Goal: Task Accomplishment & Management: Complete application form

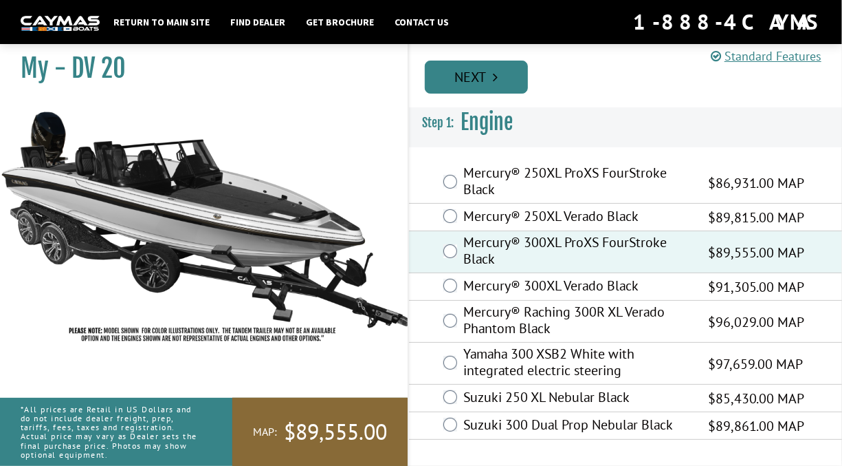
click at [494, 79] on icon "Pagination" at bounding box center [495, 77] width 5 height 14
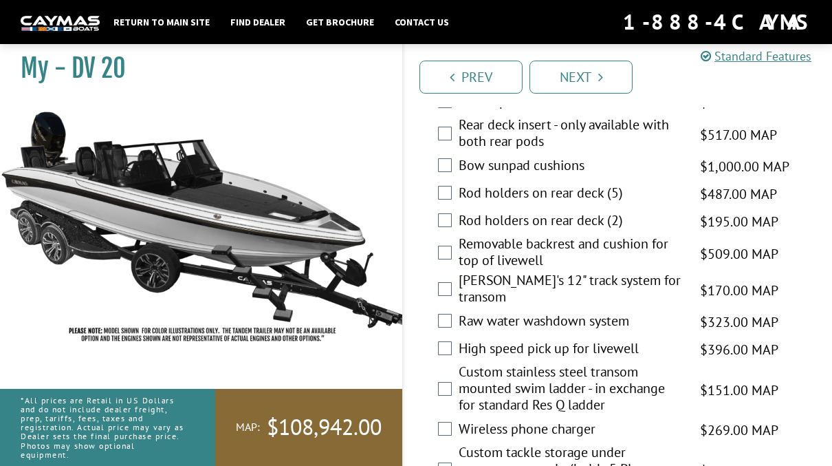
scroll to position [3478, 0]
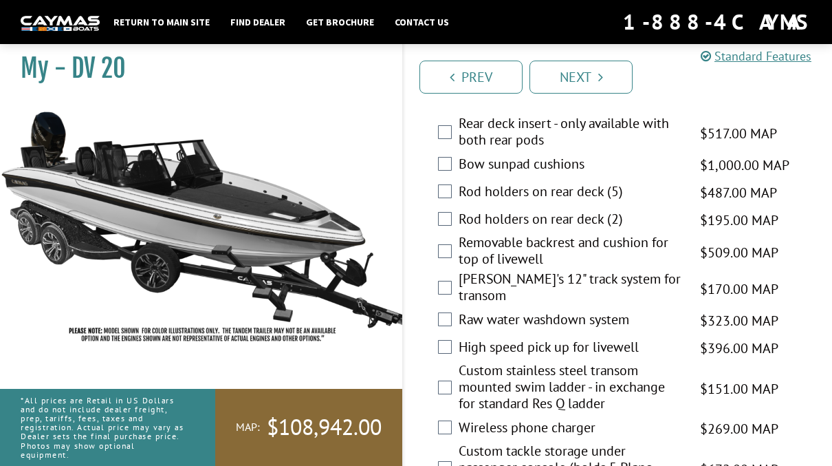
click at [464, 362] on label "Custom stainless steel transom mounted swim ladder - in exchange for standard R…" at bounding box center [571, 388] width 224 height 53
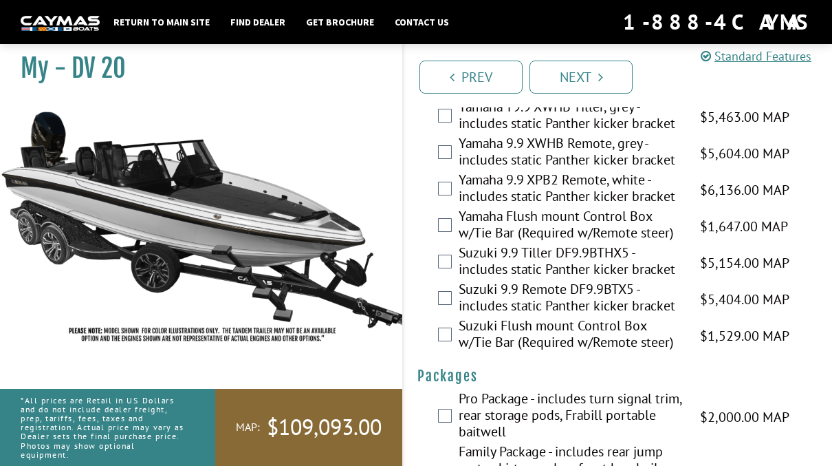
scroll to position [4441, 0]
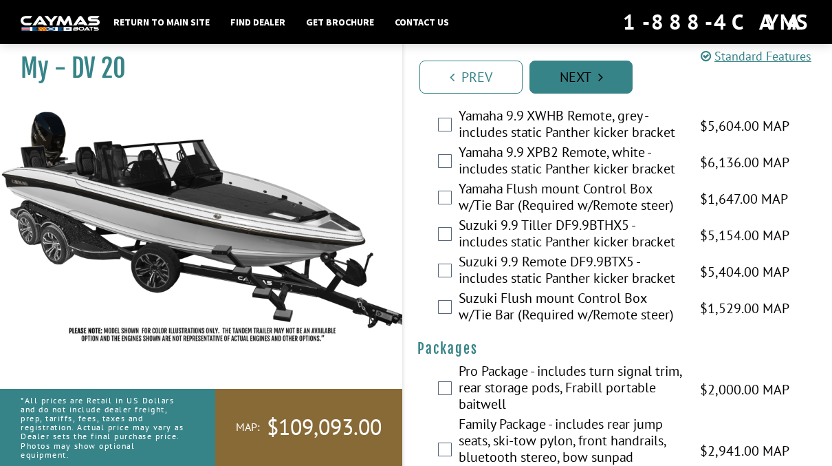
click at [590, 74] on link "Next" at bounding box center [581, 77] width 103 height 33
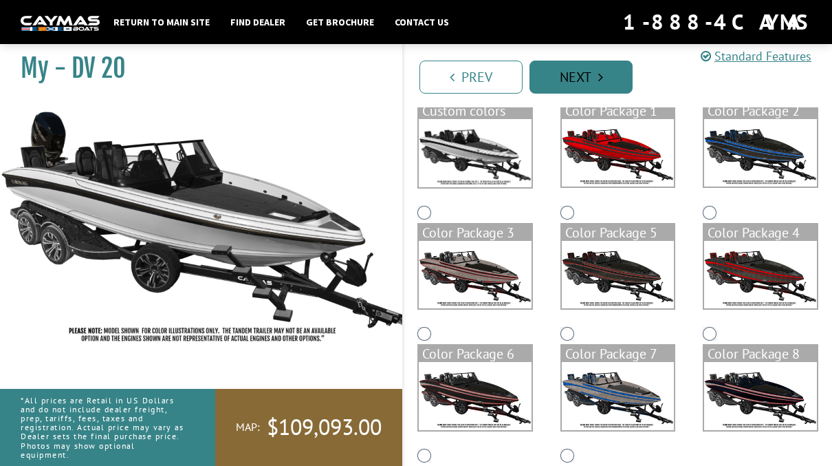
scroll to position [142, 0]
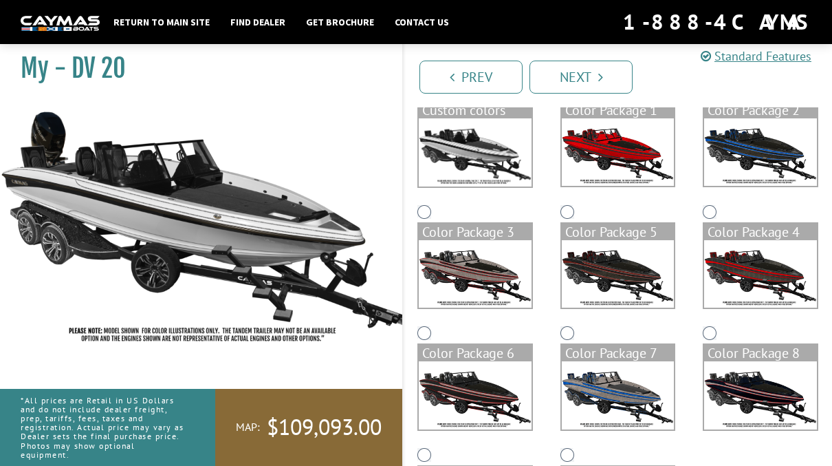
click at [481, 161] on img at bounding box center [475, 152] width 113 height 68
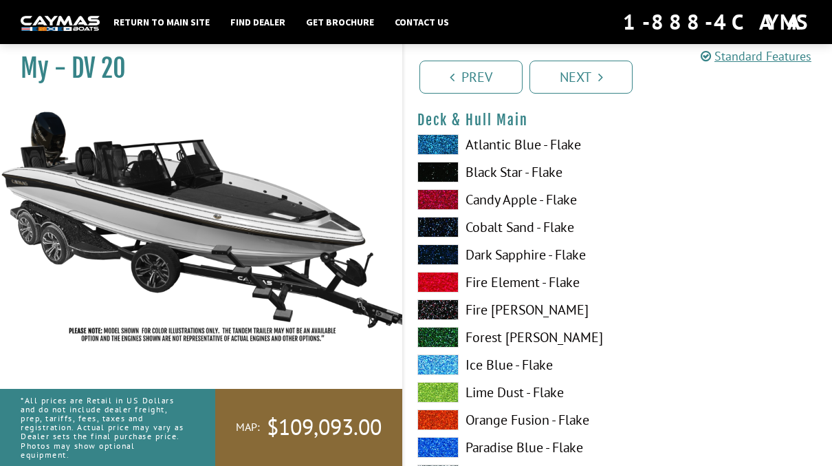
click at [450, 289] on span at bounding box center [437, 282] width 41 height 21
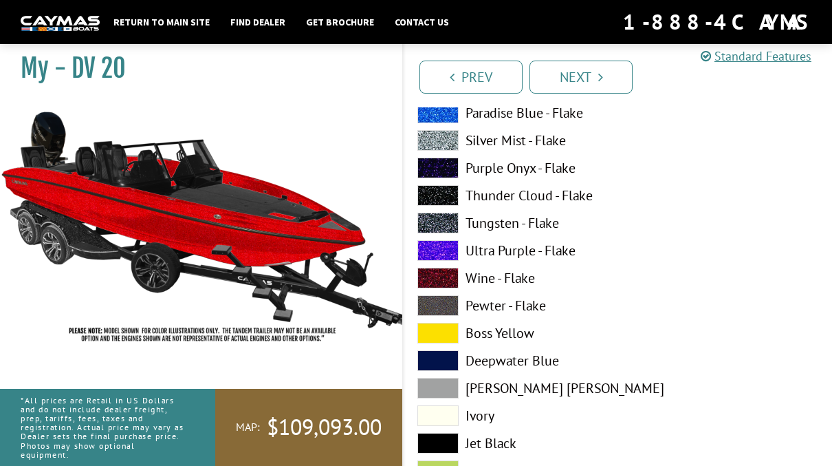
scroll to position [481, 0]
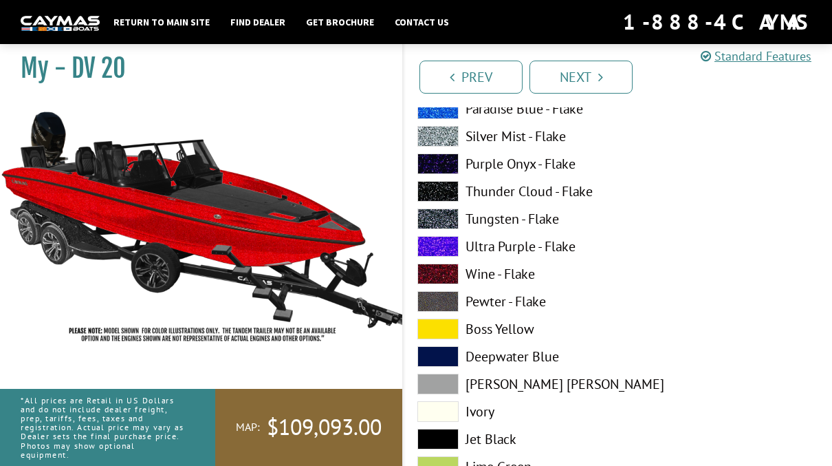
click at [446, 411] on span at bounding box center [437, 411] width 41 height 21
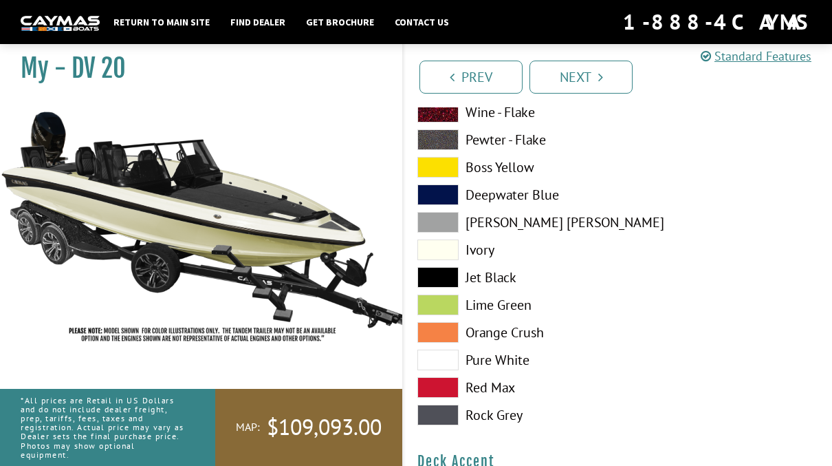
scroll to position [651, 0]
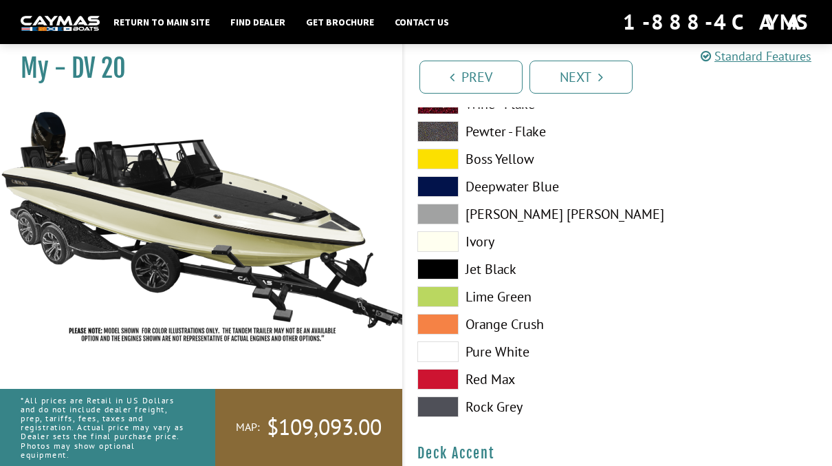
click at [450, 353] on span at bounding box center [437, 351] width 41 height 21
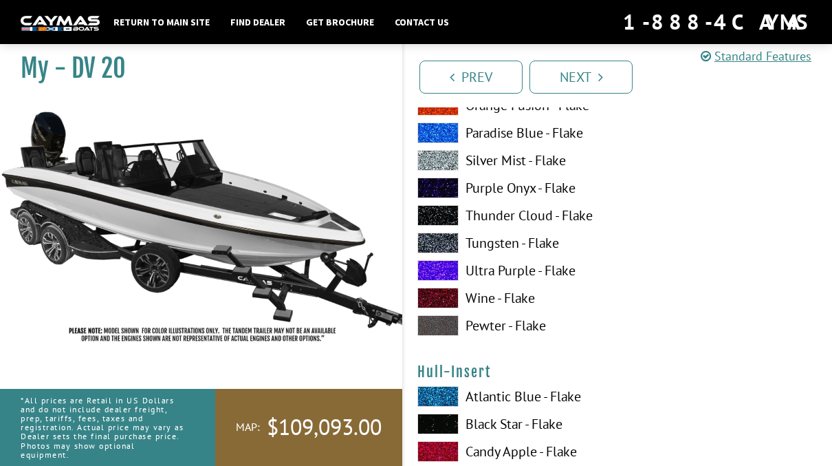
scroll to position [4735, 0]
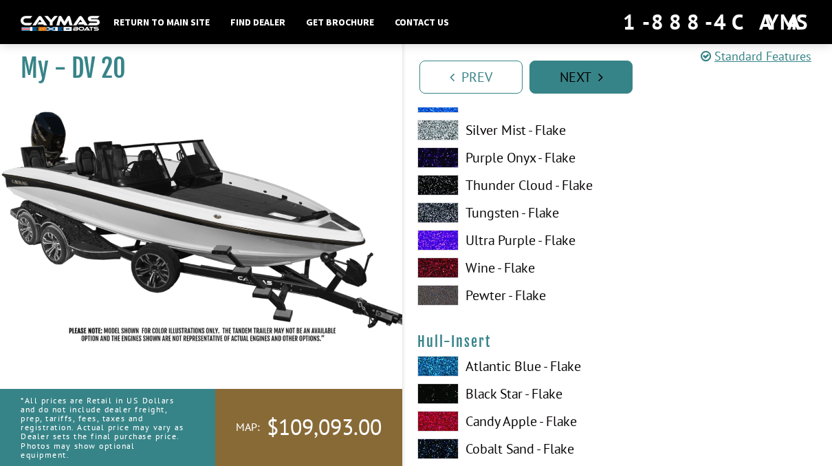
click at [600, 76] on icon "Pagination" at bounding box center [600, 77] width 5 height 14
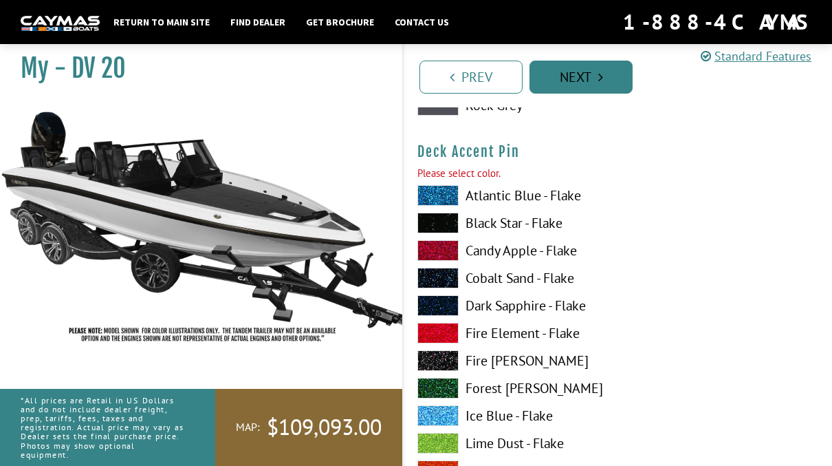
scroll to position [1813, 0]
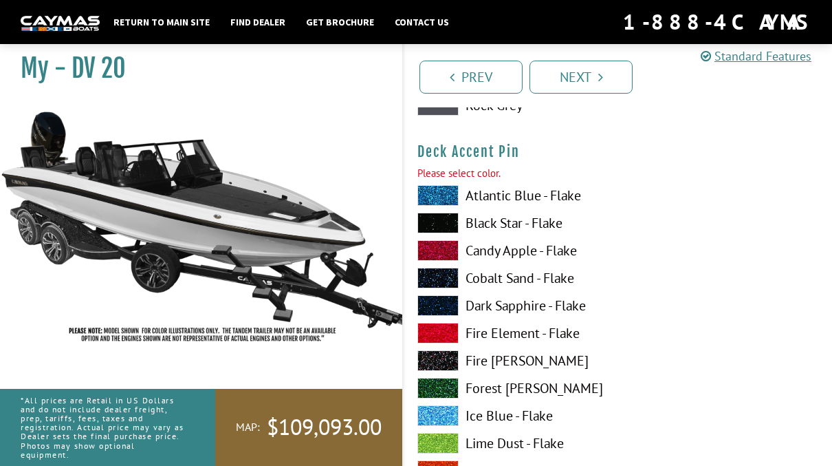
click at [444, 255] on span at bounding box center [437, 250] width 41 height 21
click at [459, 257] on label "Candy Apple - Flake" at bounding box center [510, 250] width 187 height 21
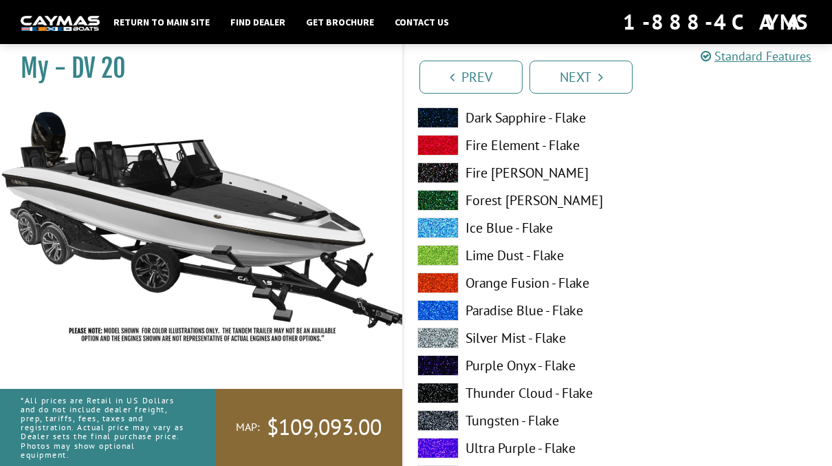
scroll to position [2034, 0]
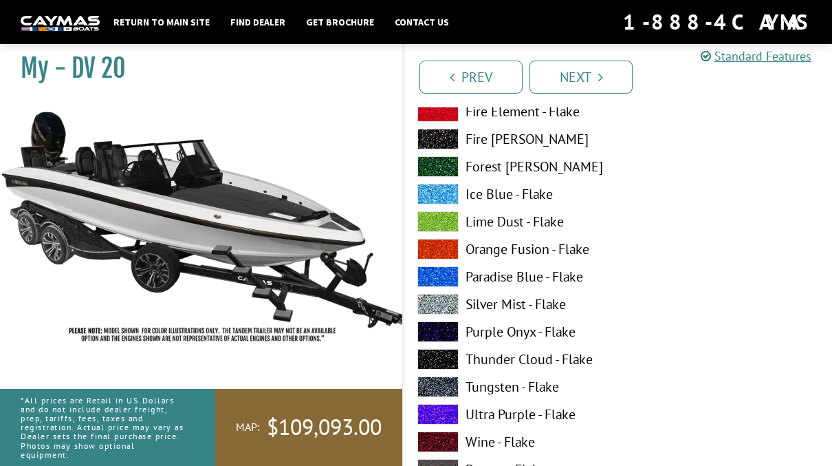
click at [450, 311] on span at bounding box center [437, 304] width 41 height 21
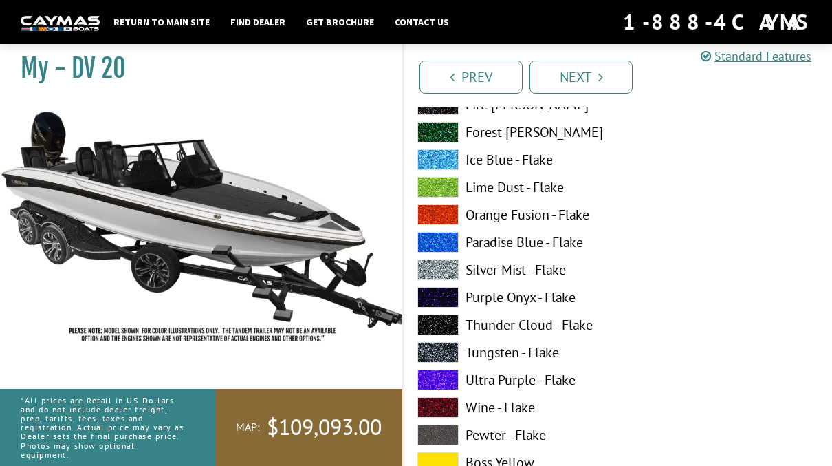
scroll to position [2654, 0]
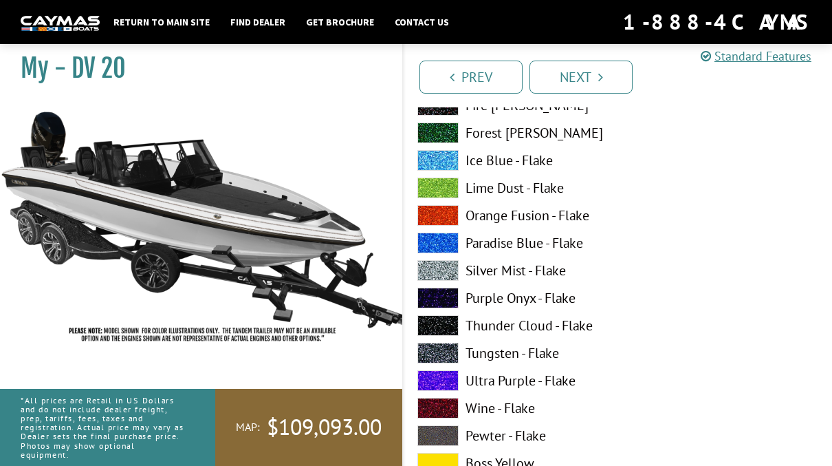
click at [446, 274] on span at bounding box center [437, 270] width 41 height 21
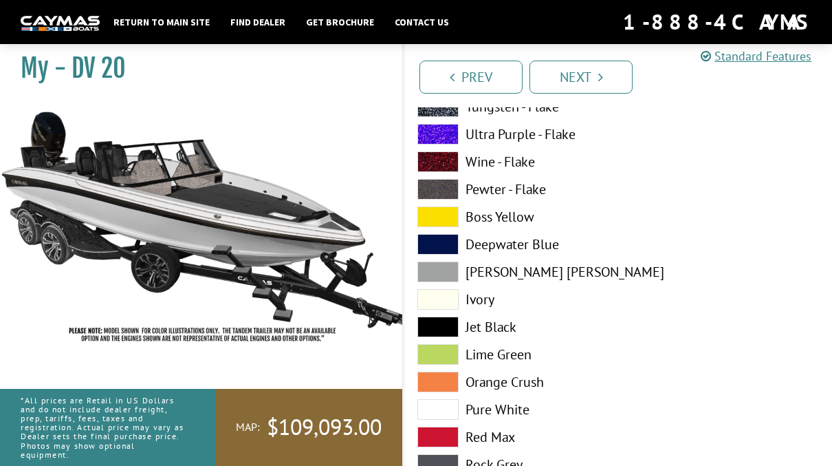
scroll to position [2892, 0]
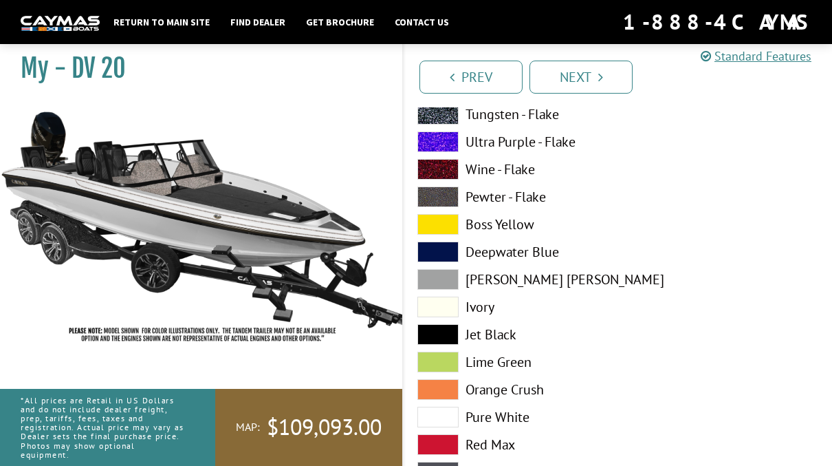
click at [451, 284] on span at bounding box center [437, 279] width 41 height 21
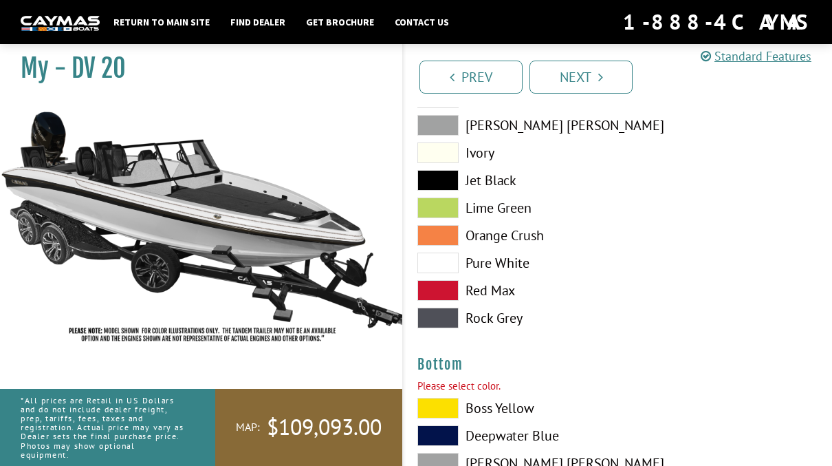
scroll to position [3062, 0]
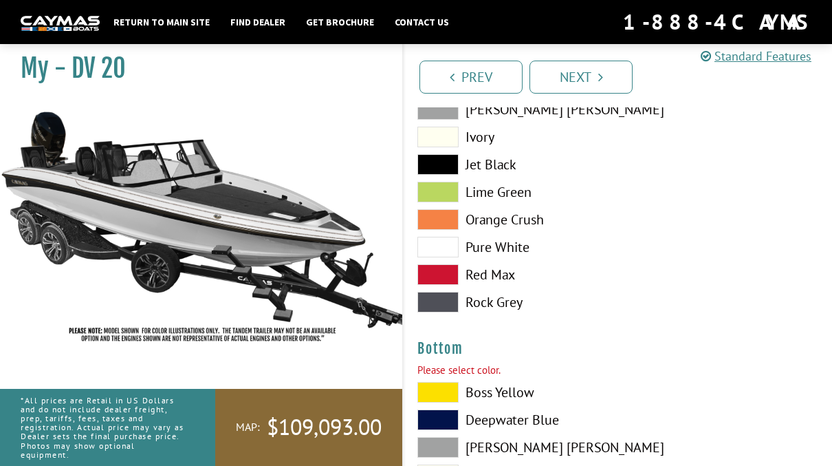
click at [447, 280] on span at bounding box center [437, 274] width 41 height 21
click at [456, 304] on span at bounding box center [437, 302] width 41 height 21
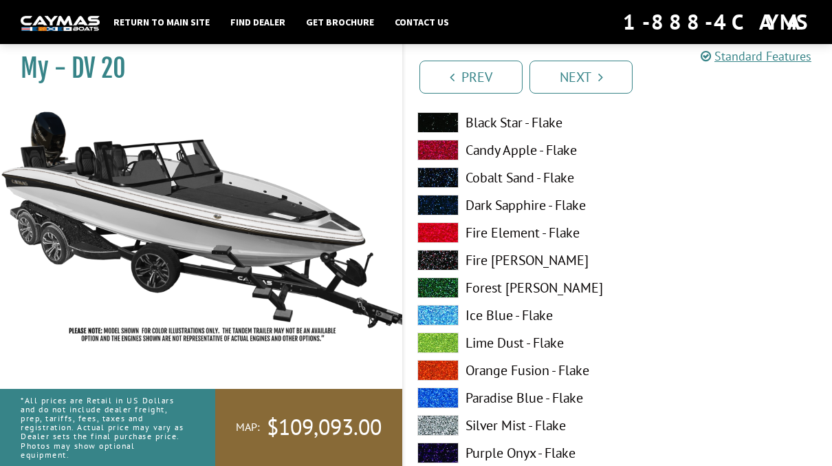
scroll to position [2498, 0]
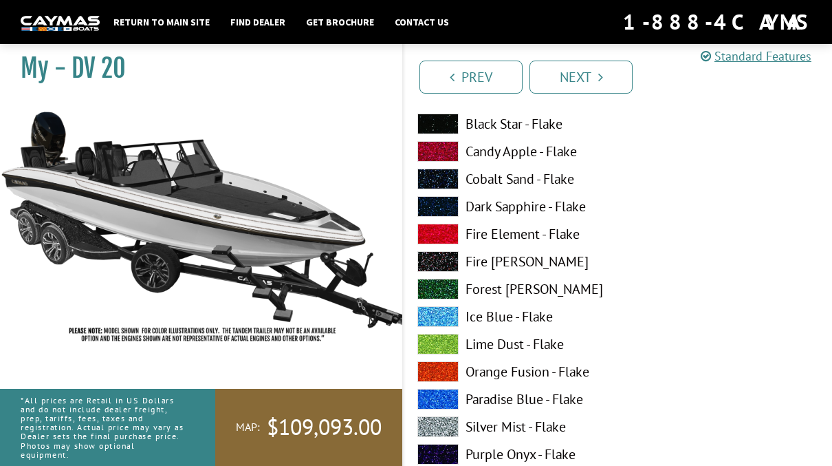
click at [452, 264] on span at bounding box center [437, 261] width 41 height 21
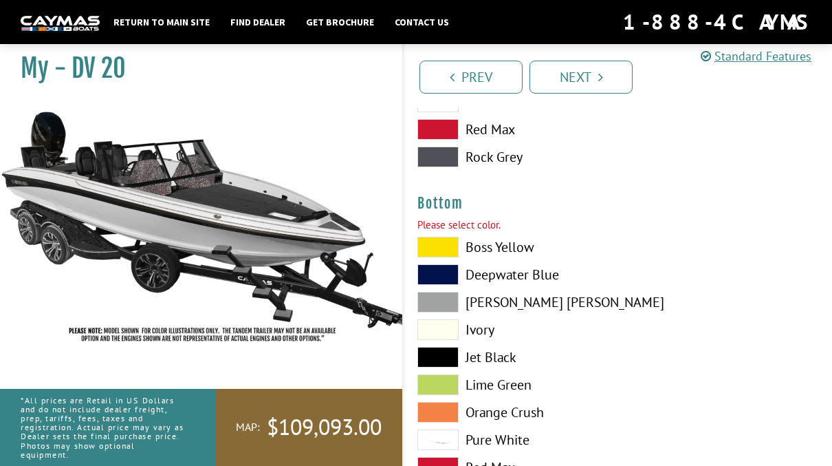
scroll to position [3209, 0]
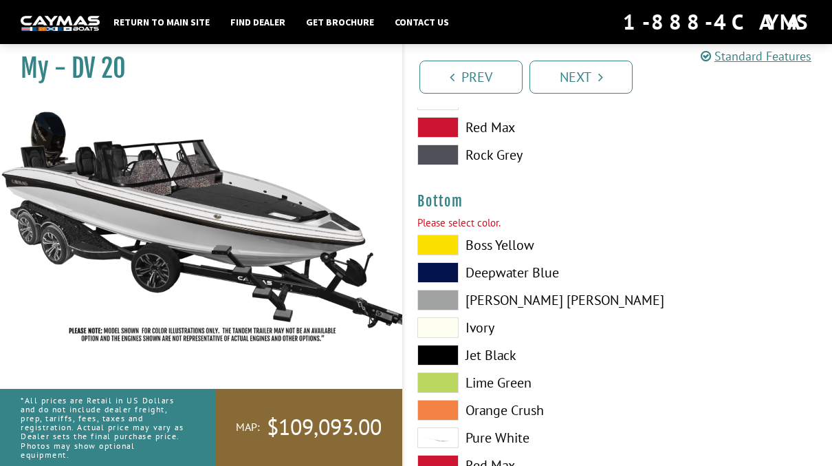
click at [450, 334] on span at bounding box center [437, 327] width 41 height 21
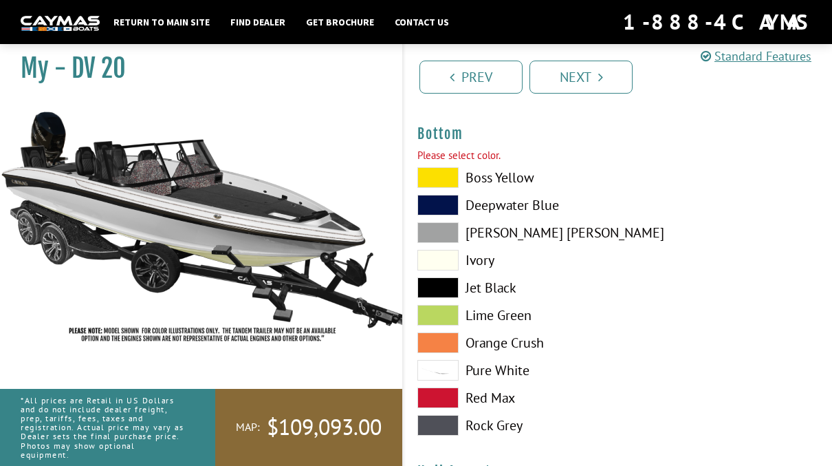
scroll to position [3306, 0]
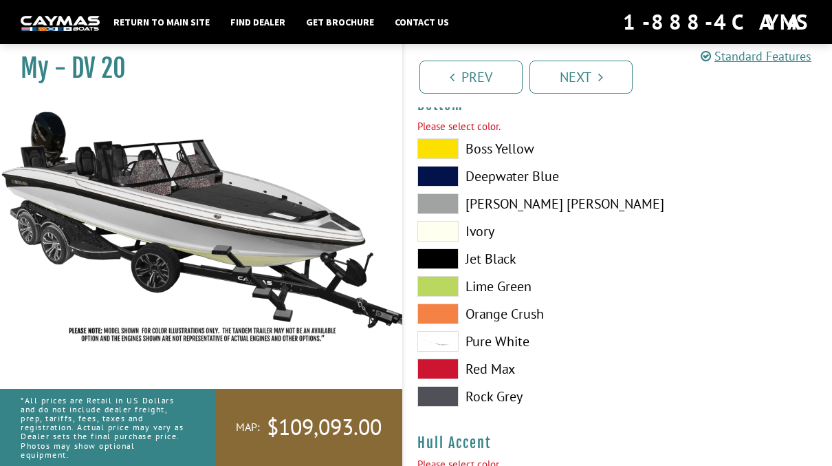
click at [451, 349] on span at bounding box center [437, 341] width 41 height 21
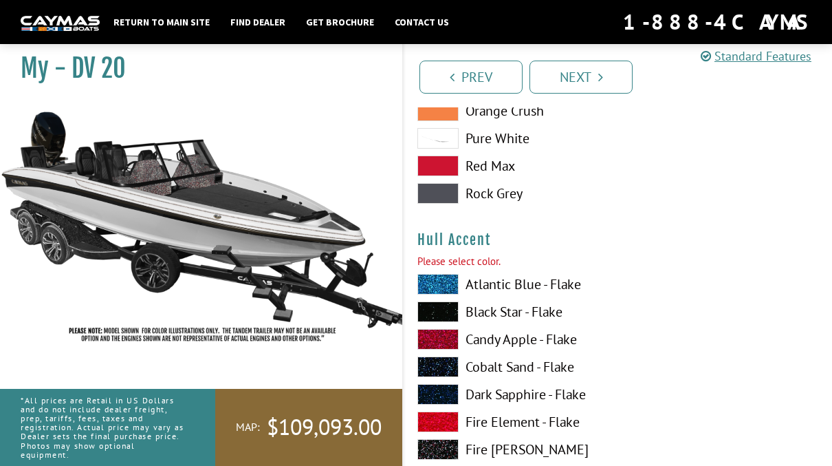
scroll to position [3524, 0]
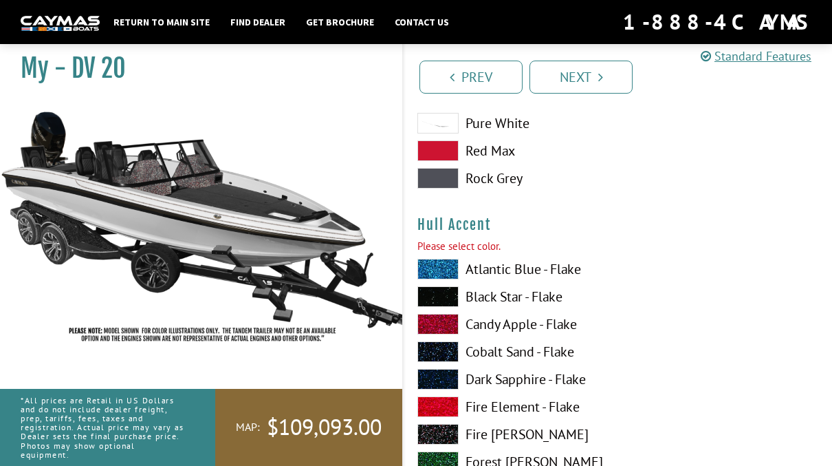
click at [450, 325] on span at bounding box center [437, 324] width 41 height 21
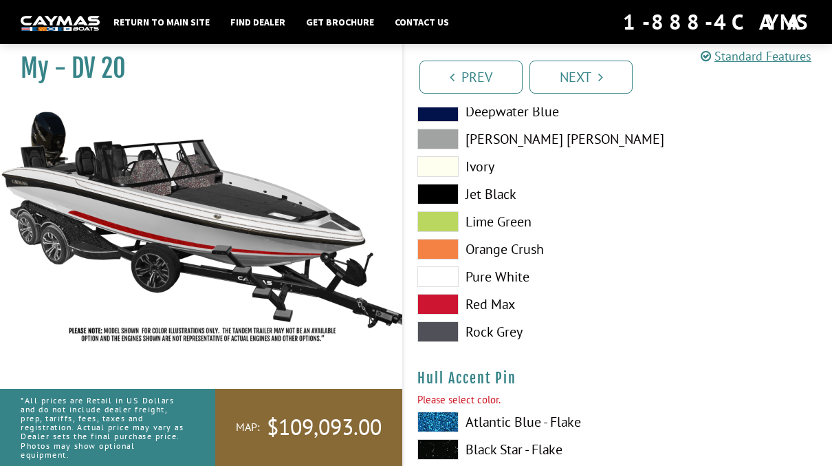
scroll to position [4242, 0]
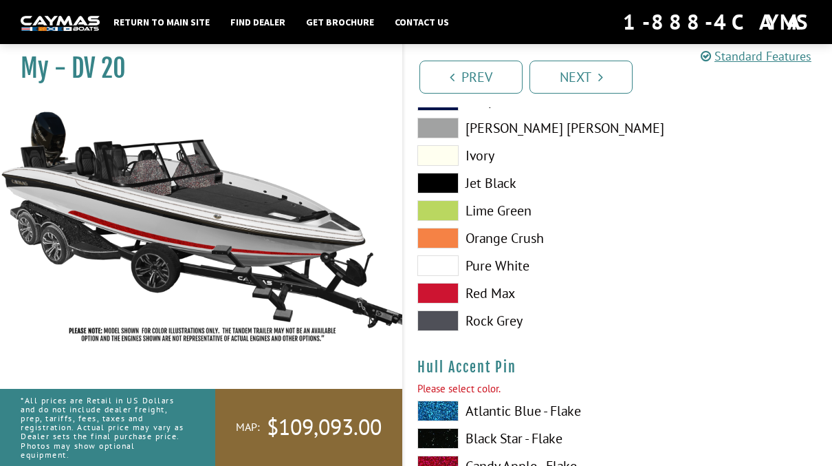
click at [451, 274] on span at bounding box center [437, 265] width 41 height 21
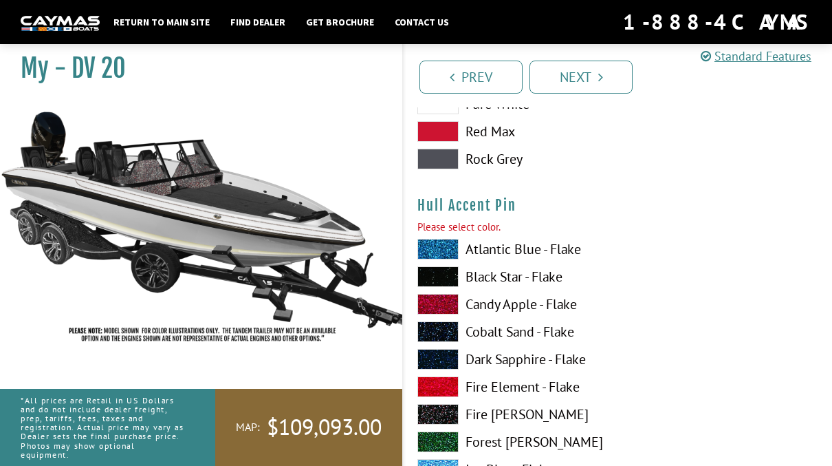
scroll to position [4429, 0]
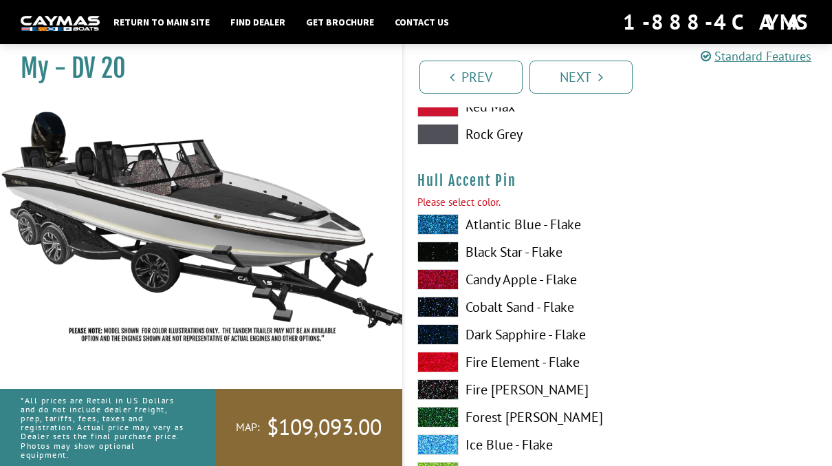
click at [455, 250] on span at bounding box center [437, 251] width 41 height 21
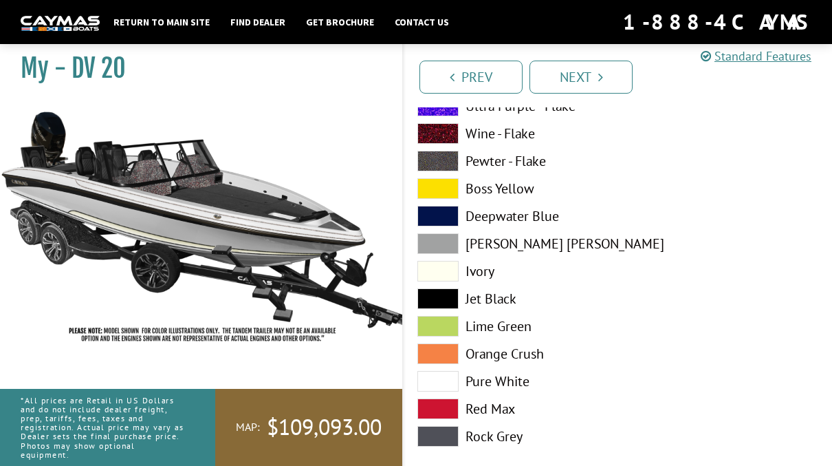
scroll to position [5614, 0]
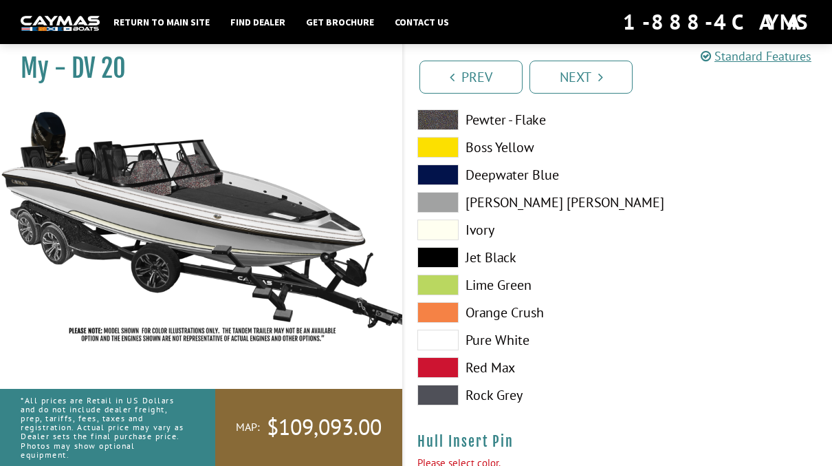
click at [450, 344] on span at bounding box center [437, 339] width 41 height 21
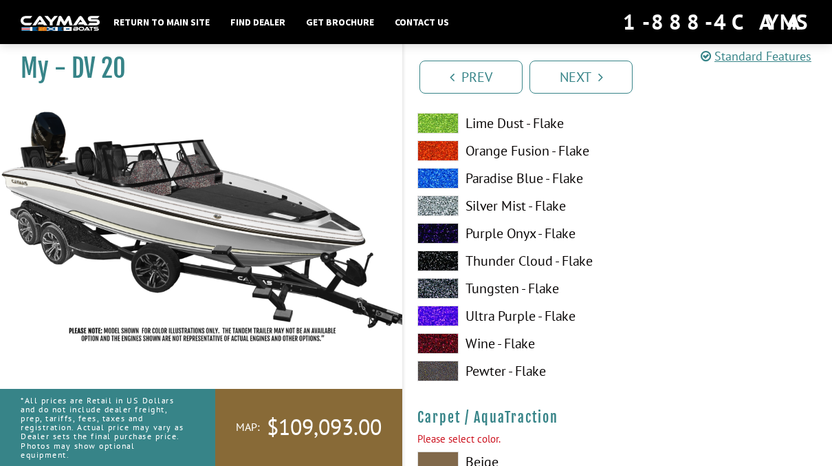
scroll to position [6224, 0]
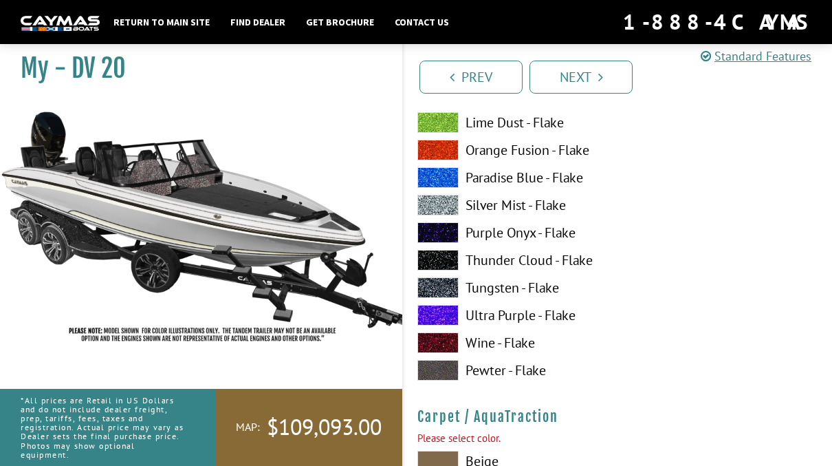
click at [456, 212] on span at bounding box center [437, 205] width 41 height 21
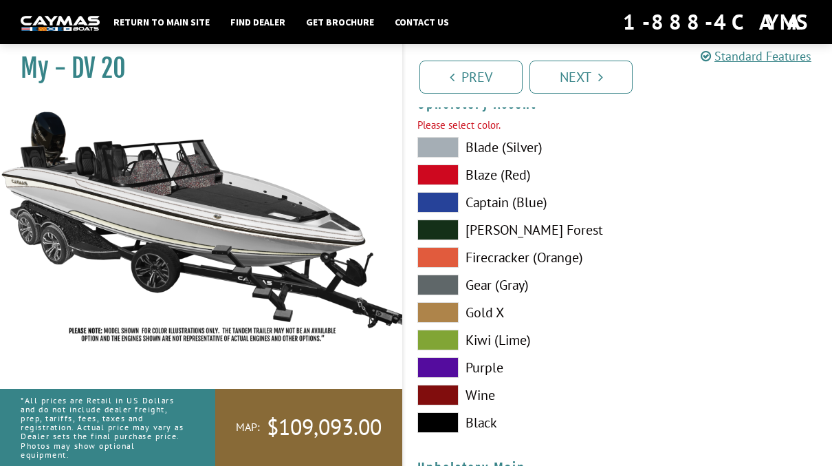
scroll to position [6685, 0]
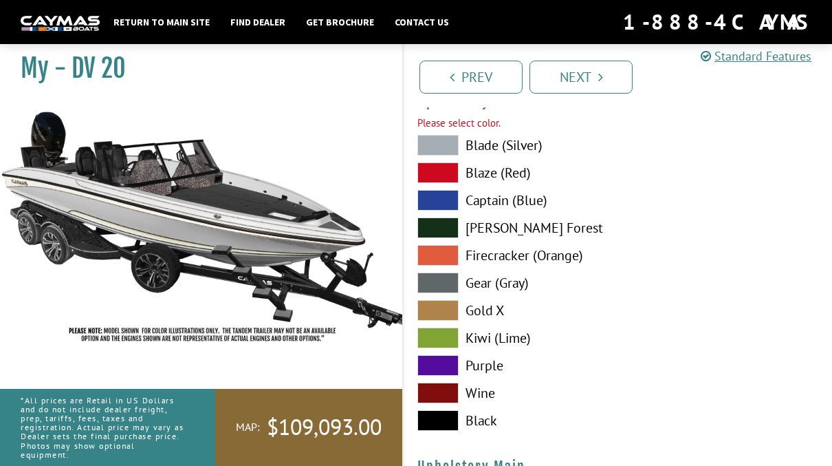
click at [447, 286] on span at bounding box center [437, 282] width 41 height 21
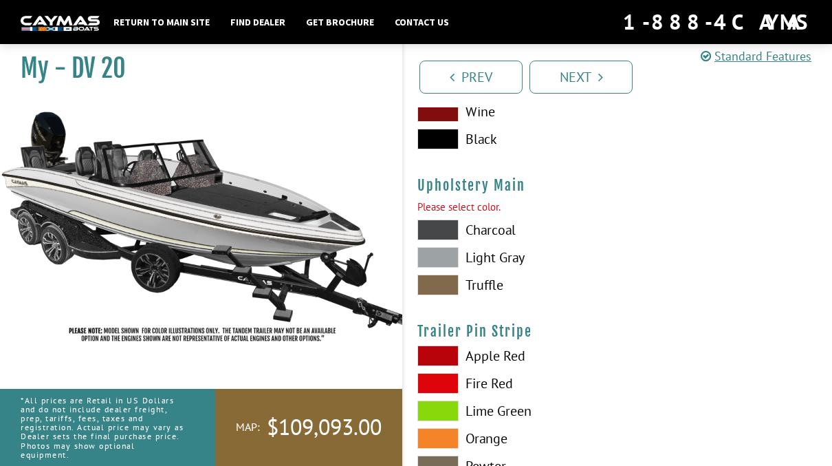
scroll to position [7151, 0]
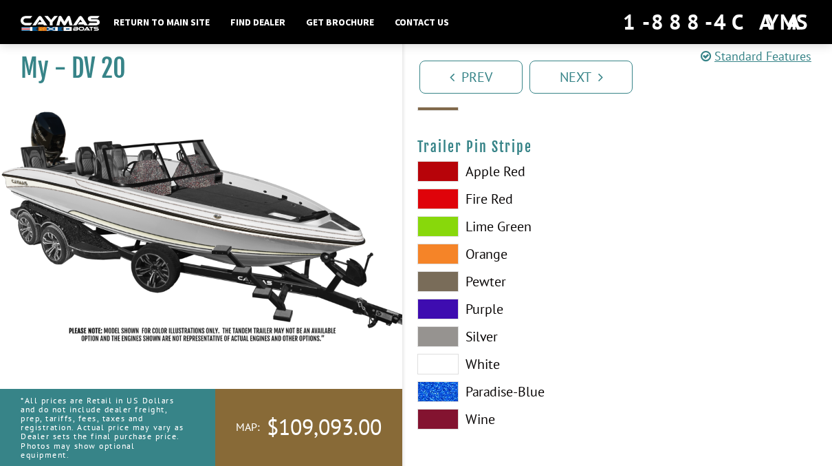
click at [444, 337] on span at bounding box center [437, 336] width 41 height 21
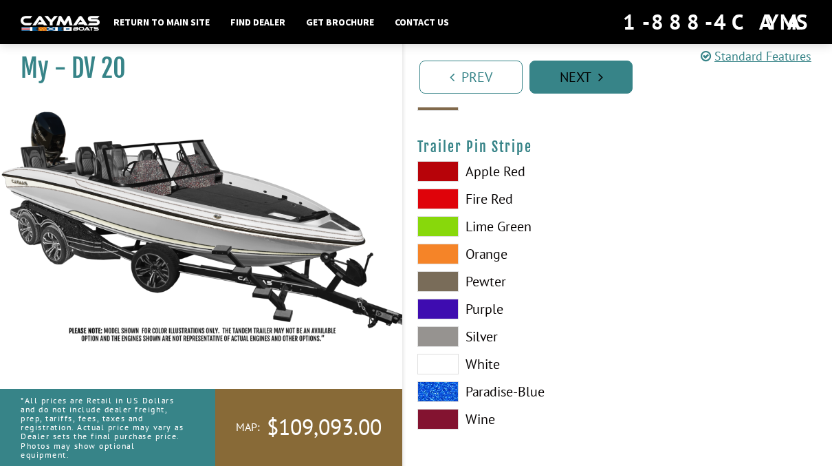
click at [587, 88] on link "Next" at bounding box center [581, 77] width 103 height 33
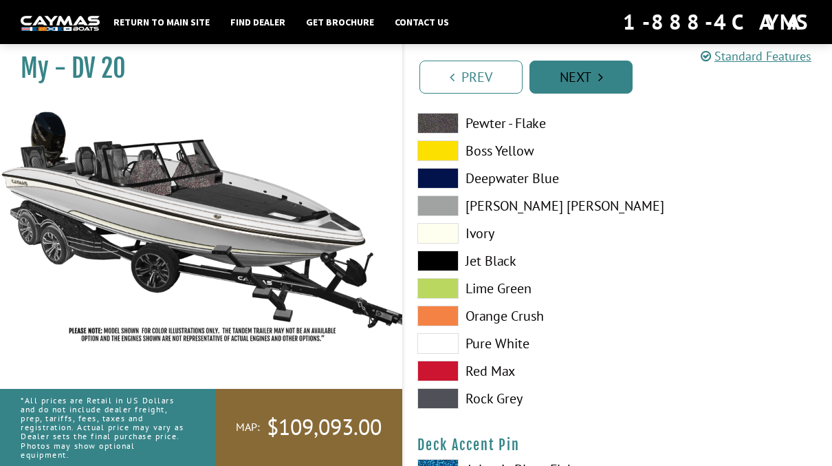
scroll to position [1523, 0]
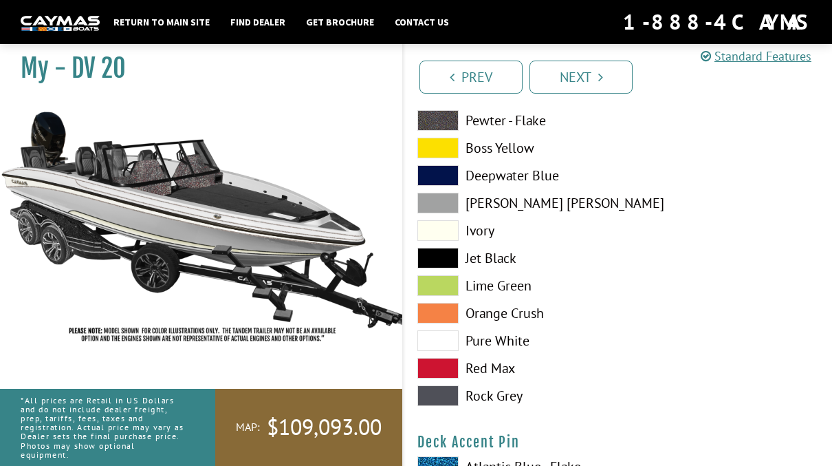
click at [449, 346] on span at bounding box center [437, 340] width 41 height 21
click at [589, 80] on link "Next" at bounding box center [581, 77] width 103 height 33
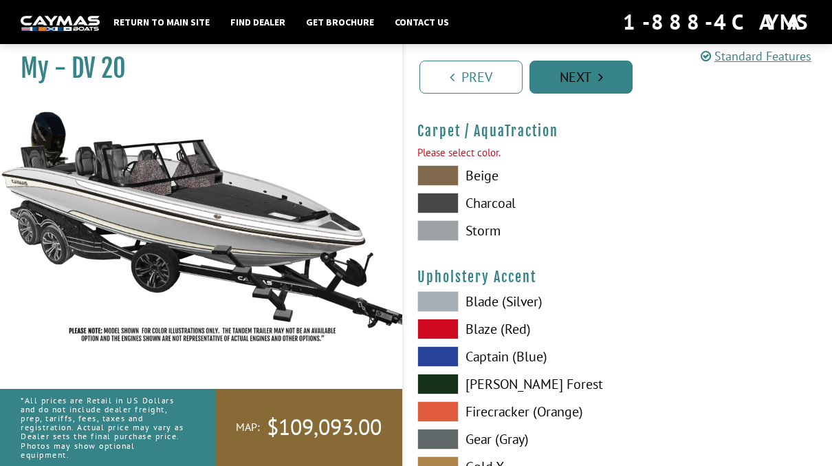
scroll to position [6358, 0]
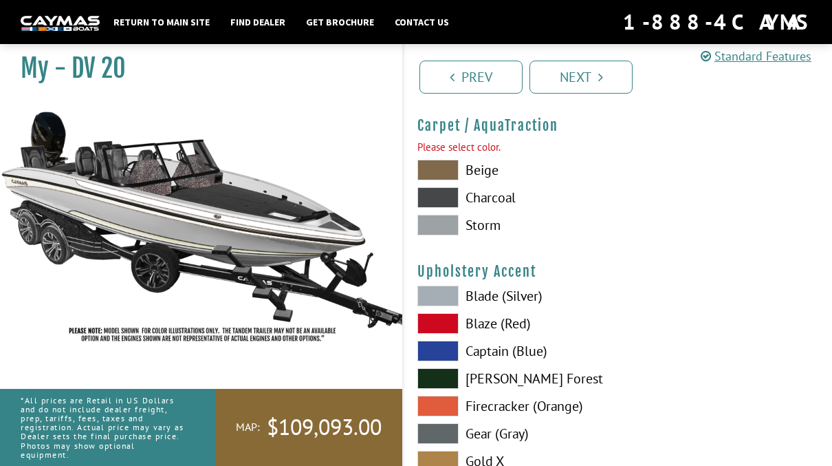
click at [451, 197] on span at bounding box center [437, 197] width 41 height 21
click at [444, 227] on span at bounding box center [437, 225] width 41 height 21
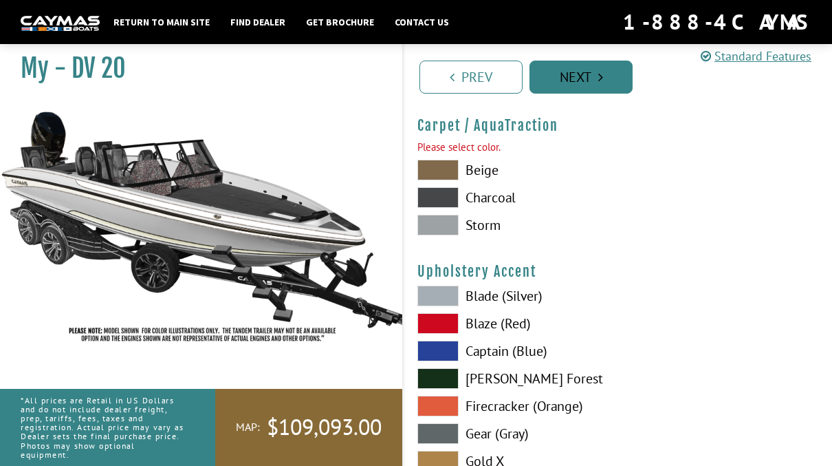
click at [590, 86] on link "Next" at bounding box center [581, 77] width 103 height 33
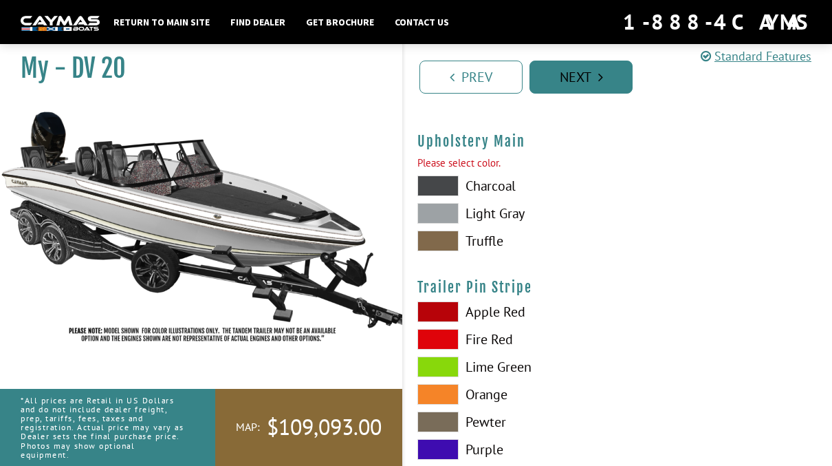
scroll to position [6829, 0]
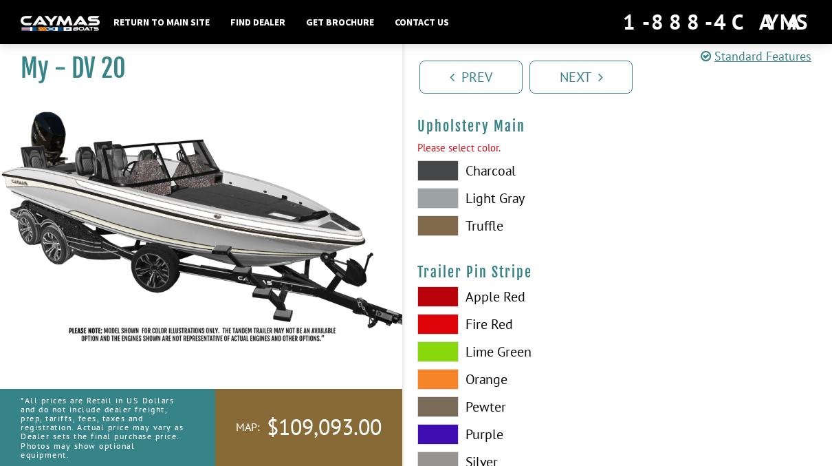
click at [446, 199] on span at bounding box center [437, 198] width 41 height 21
click at [595, 85] on link "Next" at bounding box center [581, 77] width 103 height 33
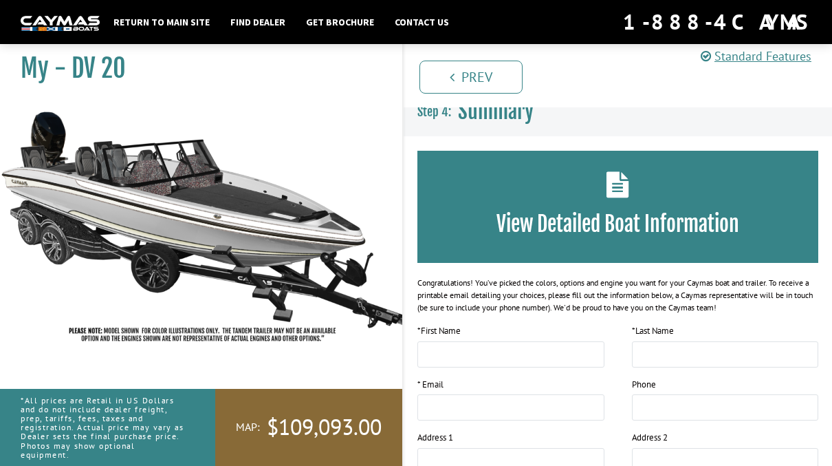
scroll to position [0, 0]
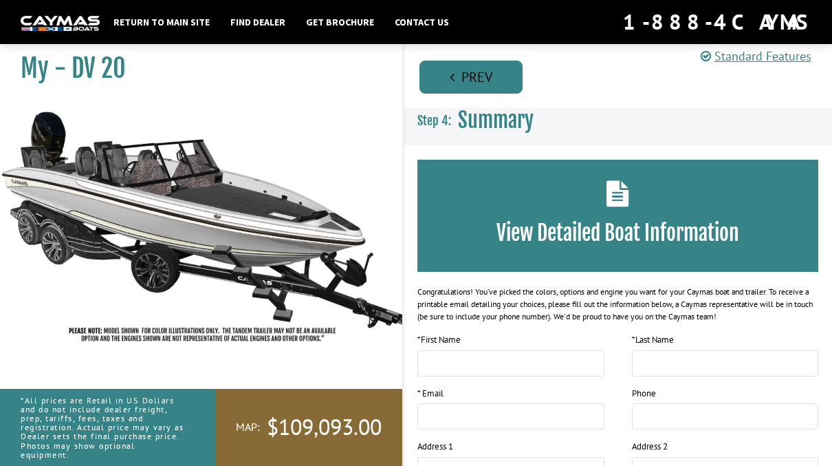
click at [497, 80] on link "Prev" at bounding box center [470, 77] width 103 height 33
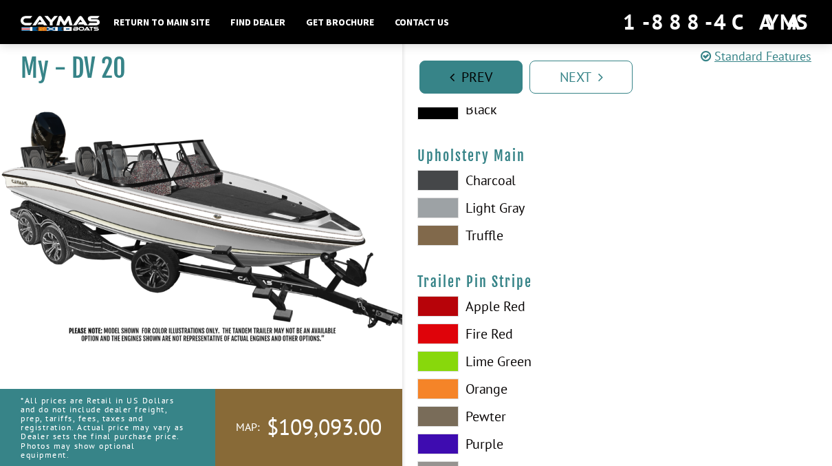
scroll to position [6935, 0]
